Goal: Use online tool/utility: Utilize a website feature to perform a specific function

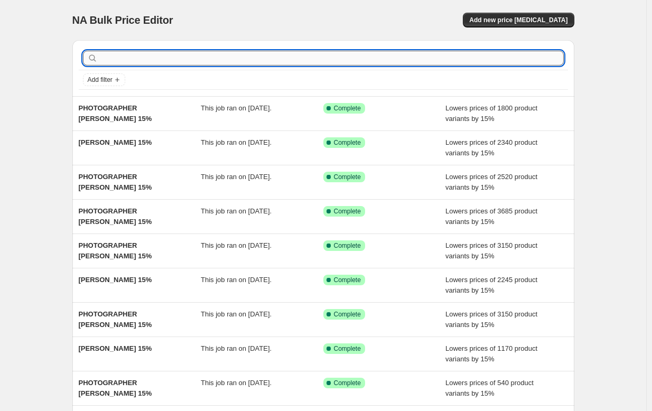
click at [160, 57] on input "text" at bounding box center [332, 58] width 464 height 15
type input "PHTO"
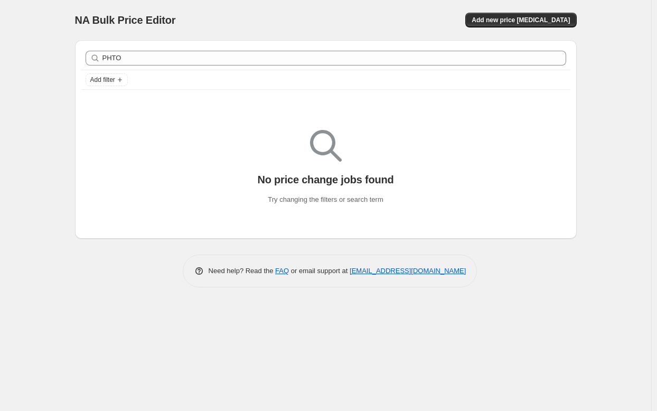
drag, startPoint x: 45, startPoint y: 18, endPoint x: 42, endPoint y: 24, distance: 7.1
click at [43, 22] on div "NA Bulk Price Editor. This page is ready NA Bulk Price Editor Add new price [ME…" at bounding box center [325, 205] width 651 height 411
click at [458, 69] on div "PHTO Clear" at bounding box center [325, 57] width 489 height 23
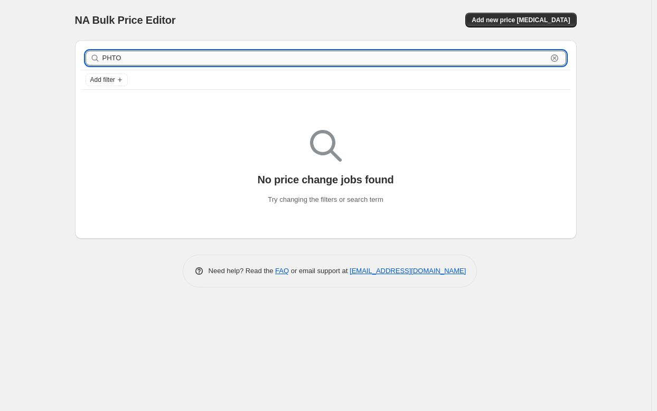
click at [400, 61] on input "PHTO" at bounding box center [324, 58] width 445 height 15
type input "P"
click at [276, 11] on div "NA Bulk Price Editor. This page is ready NA Bulk Price Editor Add new price [ME…" at bounding box center [326, 20] width 502 height 40
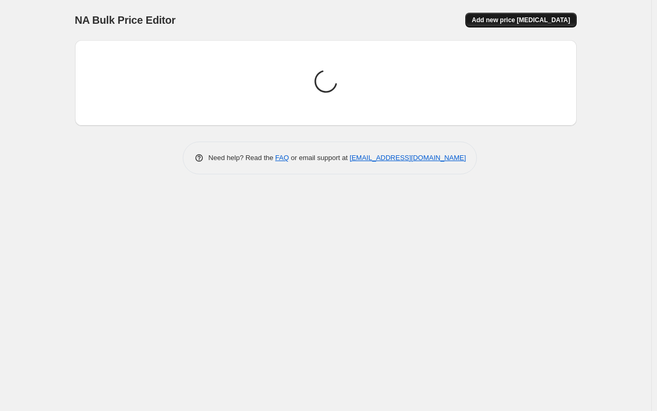
click at [545, 19] on span "Add new price [MEDICAL_DATA]" at bounding box center [521, 20] width 98 height 8
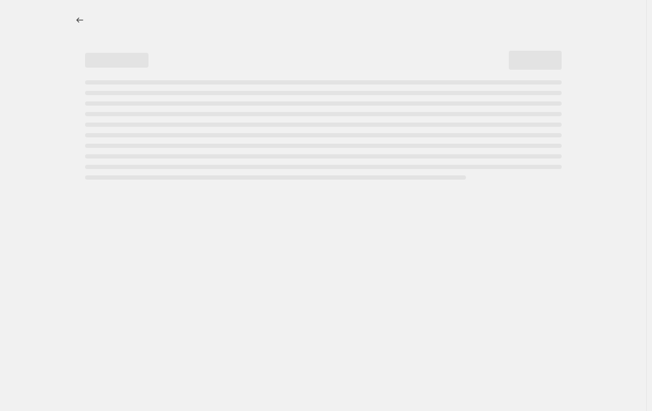
select select "percentage"
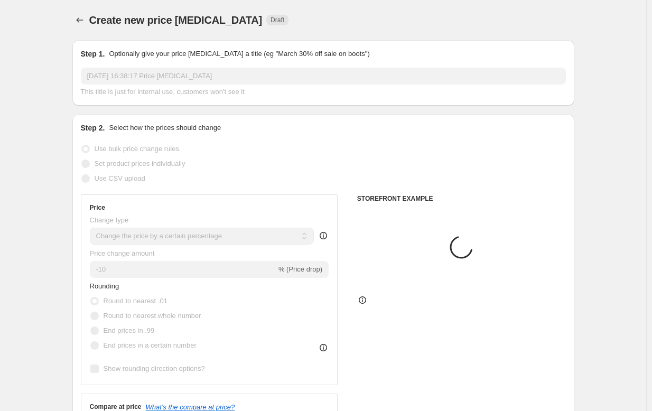
click at [248, 75] on input "[DATE] 16:38:17 Price [MEDICAL_DATA]" at bounding box center [323, 76] width 485 height 17
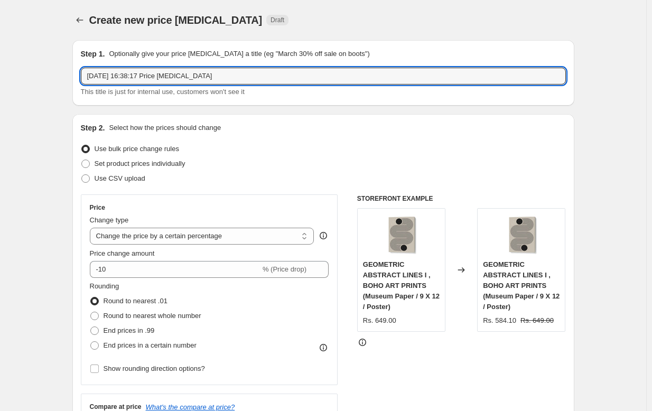
drag, startPoint x: 247, startPoint y: 76, endPoint x: 77, endPoint y: 67, distance: 170.3
click at [77, 67] on div "Step 1. Optionally give your price [MEDICAL_DATA] a title (eg "March 30% off sa…" at bounding box center [323, 72] width 502 height 65
paste input "[PERSON_NAME]"
type input "PHOTOGRAPHER [PERSON_NAME] 15%"
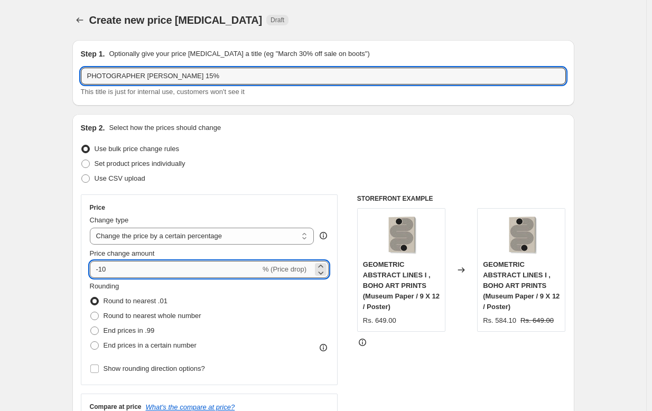
click at [136, 274] on input "-10" at bounding box center [175, 269] width 171 height 17
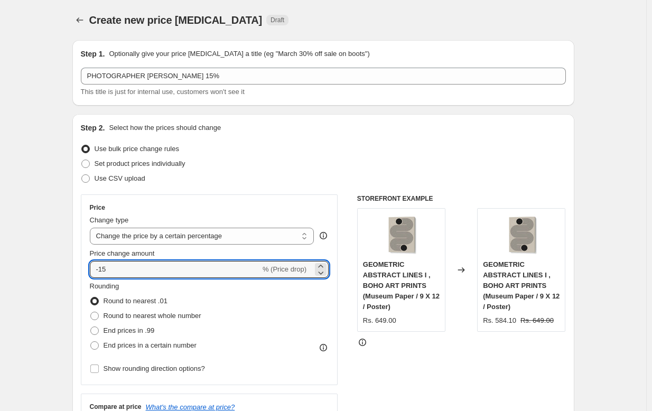
type input "-15"
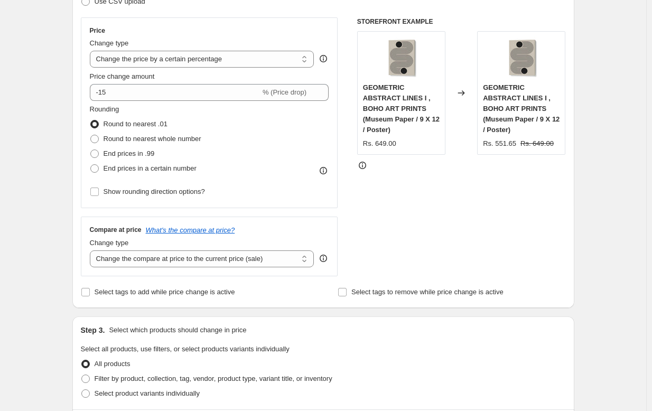
scroll to position [352, 0]
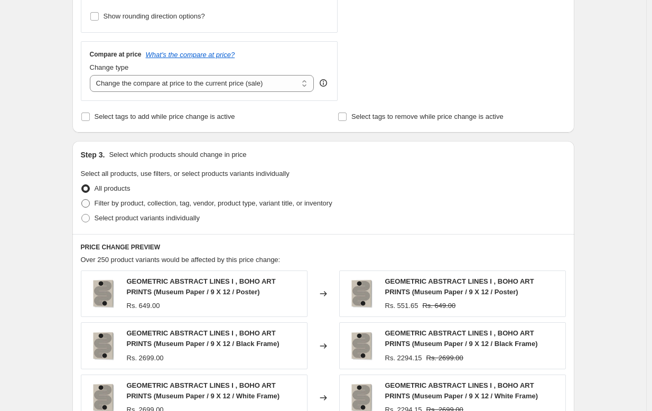
click at [114, 205] on span "Filter by product, collection, tag, vendor, product type, variant title, or inv…" at bounding box center [214, 203] width 238 height 8
click at [82, 200] on input "Filter by product, collection, tag, vendor, product type, variant title, or inv…" at bounding box center [81, 199] width 1 height 1
radio input "true"
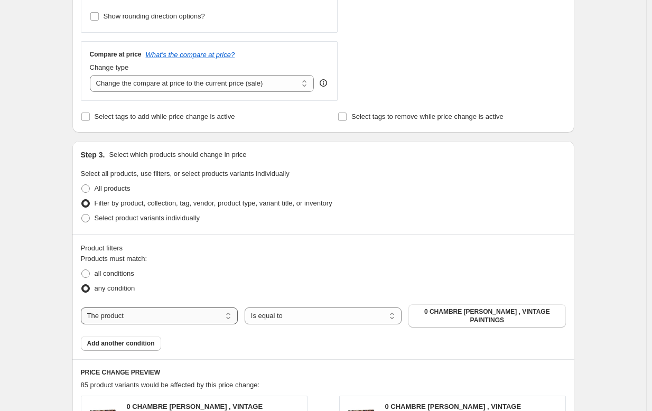
click at [155, 317] on select "The product The product's collection The product's tag The product's vendor The…" at bounding box center [159, 315] width 157 height 17
select select "collection"
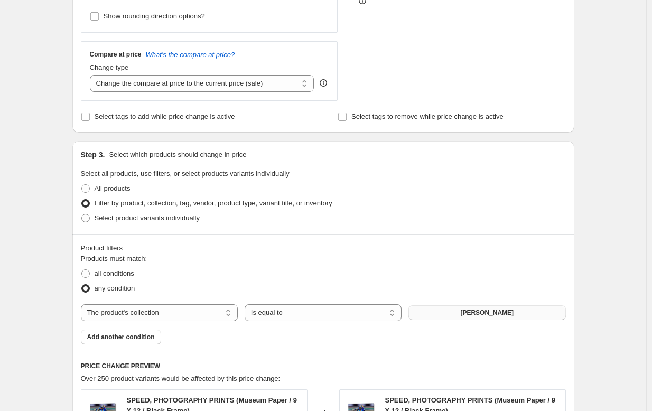
click at [461, 314] on span "[PERSON_NAME]" at bounding box center [486, 312] width 53 height 8
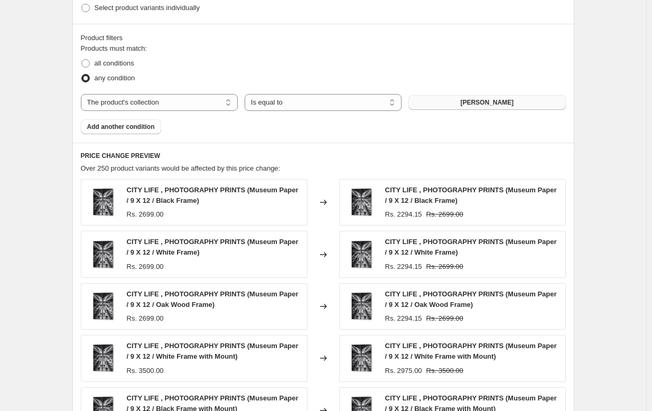
scroll to position [779, 0]
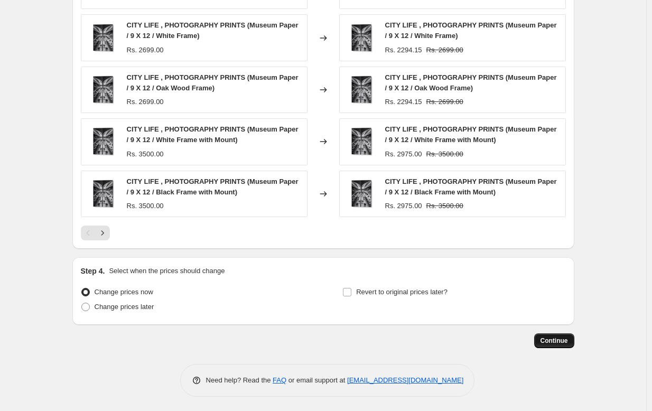
click at [562, 339] on span "Continue" at bounding box center [553, 340] width 27 height 8
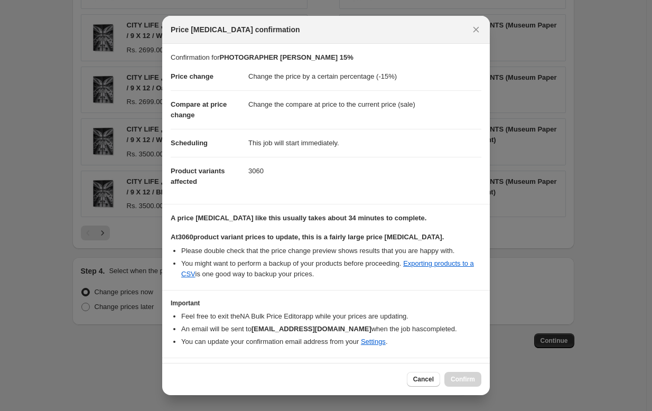
scroll to position [36, 0]
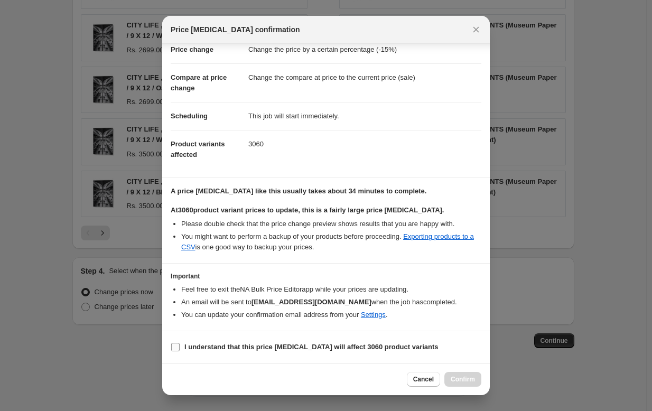
click at [317, 347] on b "I understand that this price [MEDICAL_DATA] will affect 3060 product variants" at bounding box center [311, 347] width 254 height 8
click at [180, 347] on input "I understand that this price [MEDICAL_DATA] will affect 3060 product variants" at bounding box center [175, 347] width 8 height 8
checkbox input "true"
click at [470, 386] on button "Confirm" at bounding box center [462, 379] width 37 height 15
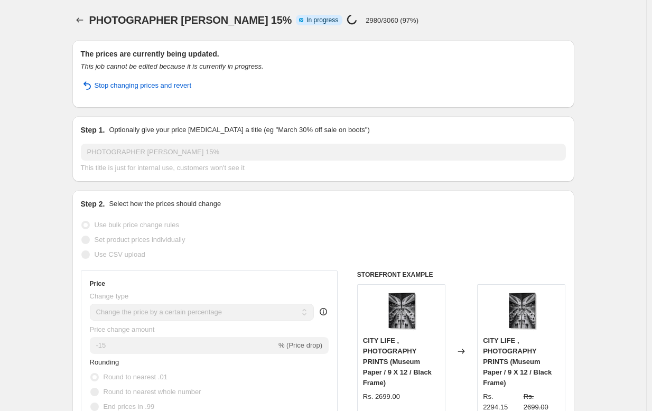
select select "percentage"
select select "collection"
